Goal: Information Seeking & Learning: Learn about a topic

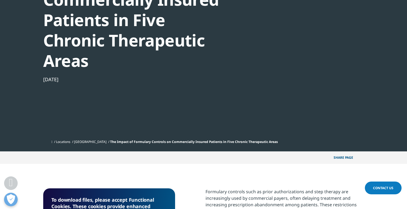
scroll to position [186, 0]
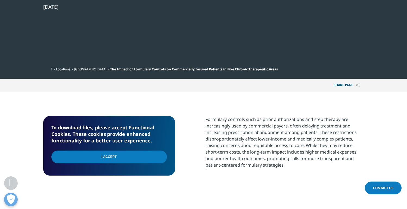
click at [235, 137] on p "Formulary controls such as prior authorizations and step therapy are increasing…" at bounding box center [285, 144] width 159 height 56
click at [104, 157] on input "I Accept" at bounding box center [109, 157] width 116 height 13
click at [363, 154] on p "Formulary controls such as prior authorizations and step therapy are increasing…" at bounding box center [285, 144] width 159 height 56
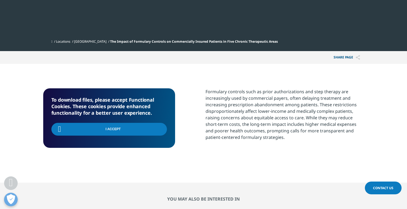
scroll to position [218, 0]
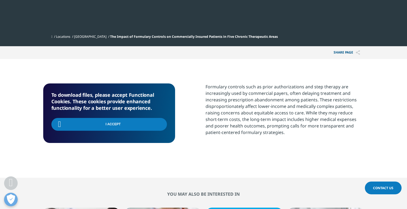
click at [225, 112] on p "Formulary controls such as prior authorizations and step therapy are increasing…" at bounding box center [285, 111] width 159 height 56
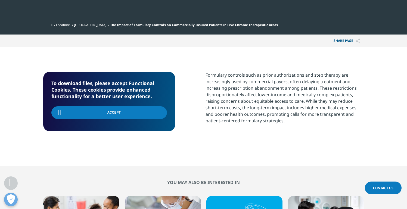
scroll to position [240, 0]
